Goal: Task Accomplishment & Management: Manage account settings

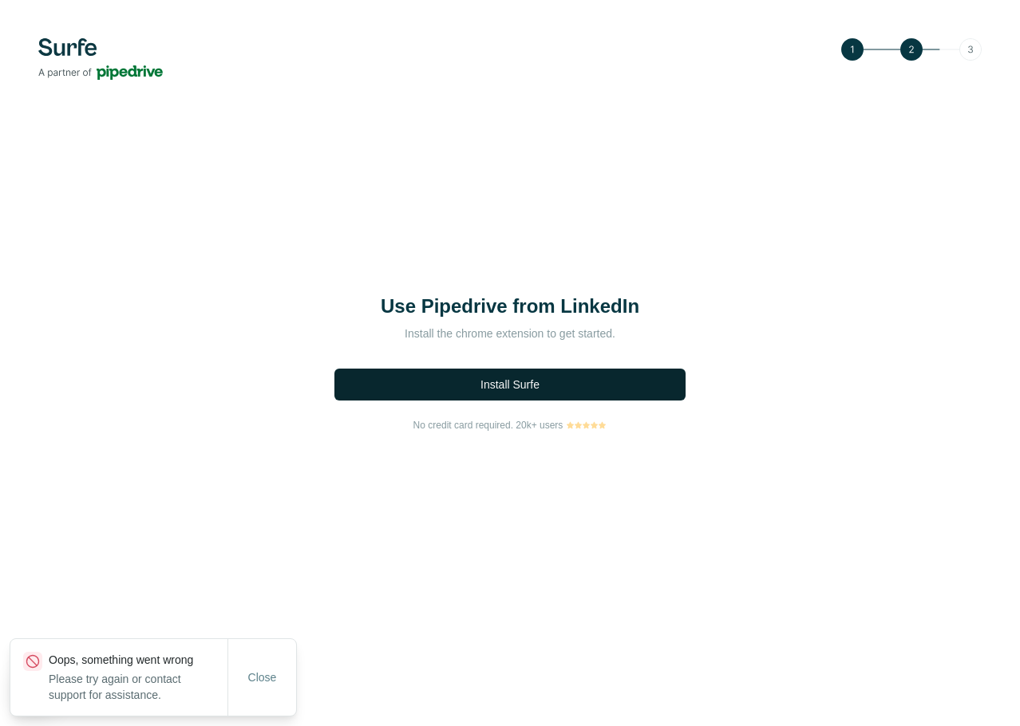
click at [489, 387] on span "Install Surfe" at bounding box center [509, 385] width 59 height 16
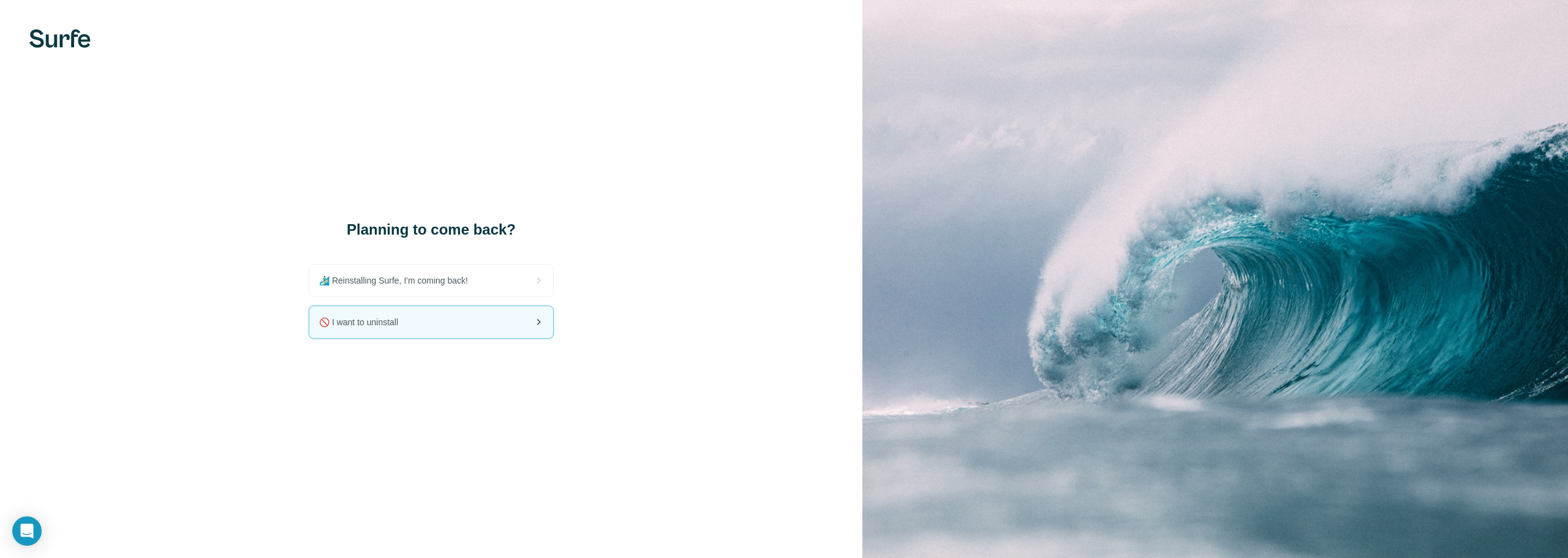
click at [341, 328] on span "🚫 I want to uninstall" at bounding box center [364, 322] width 89 height 12
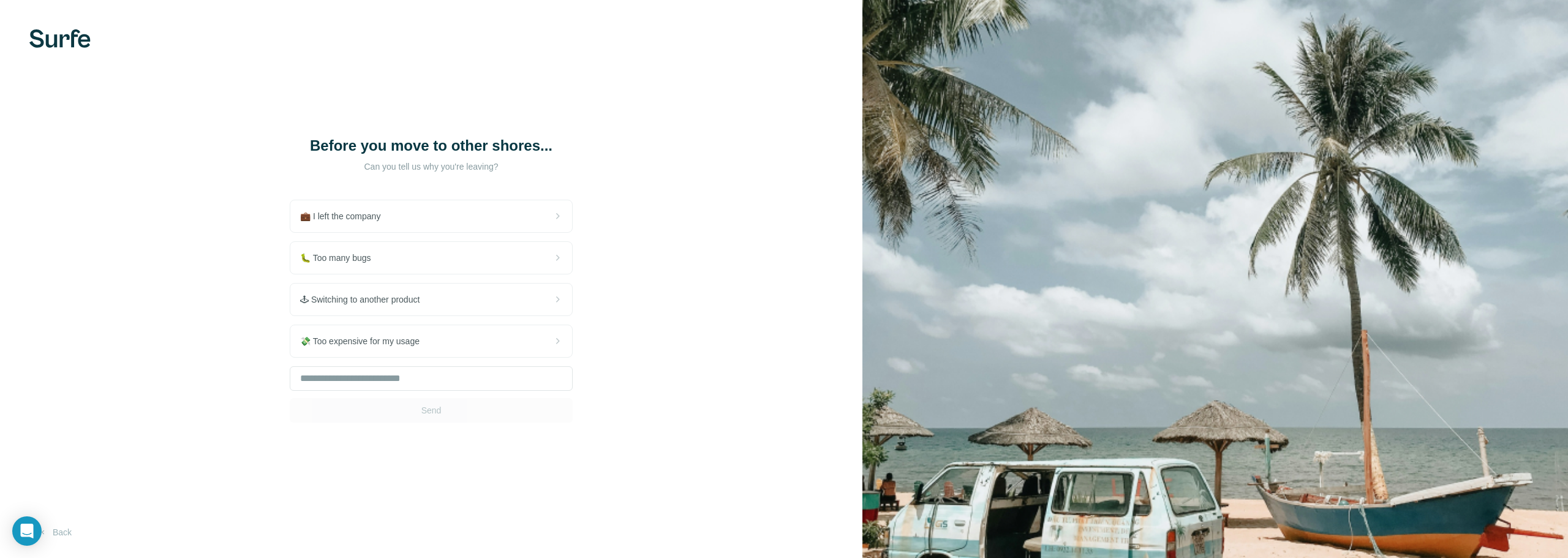
click at [435, 409] on div "Send" at bounding box center [431, 394] width 283 height 56
click at [447, 305] on div "🕹 Switching to another product" at bounding box center [431, 299] width 282 height 31
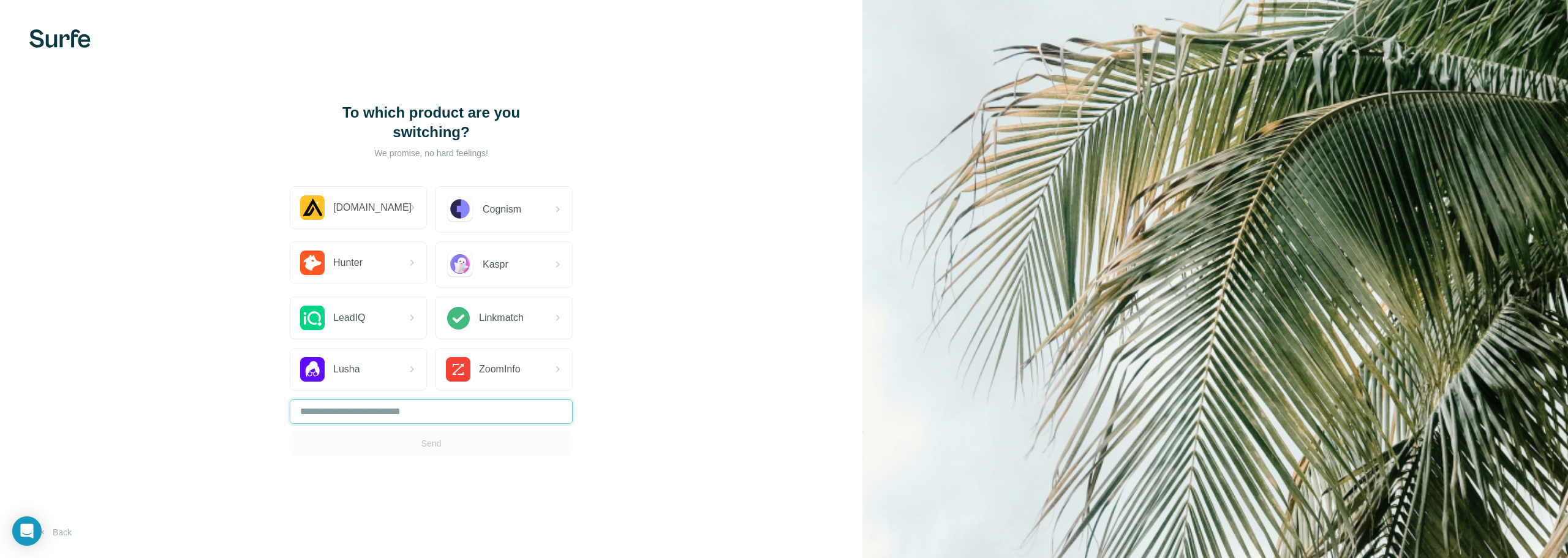
click at [474, 414] on input "text" at bounding box center [431, 411] width 283 height 25
type input "*******"
click at [435, 443] on span "Send" at bounding box center [431, 444] width 20 height 12
